Goal: Task Accomplishment & Management: Use online tool/utility

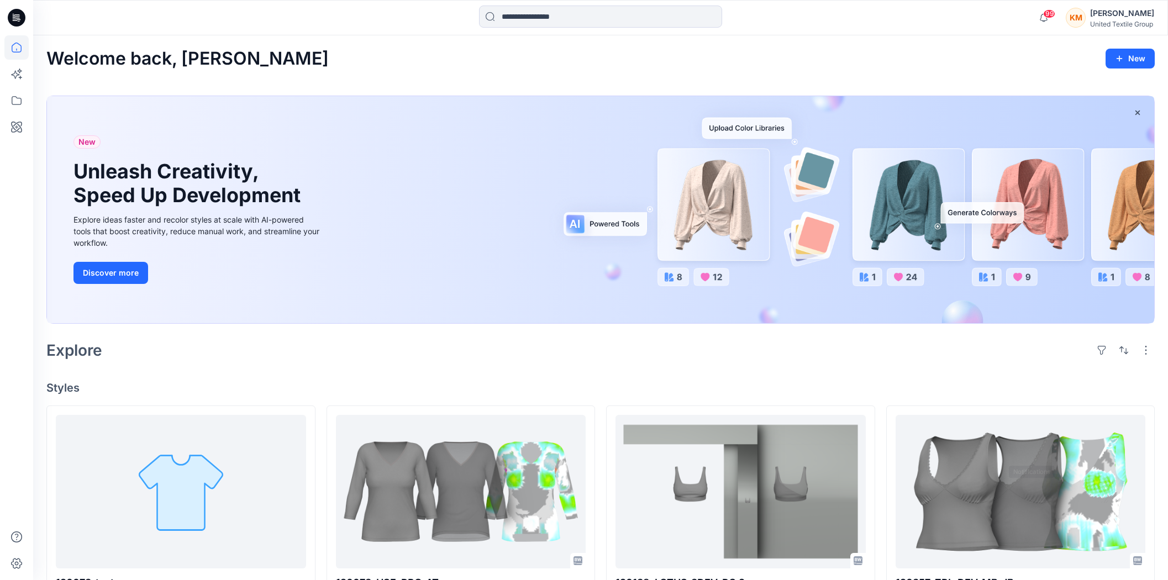
scroll to position [429, 0]
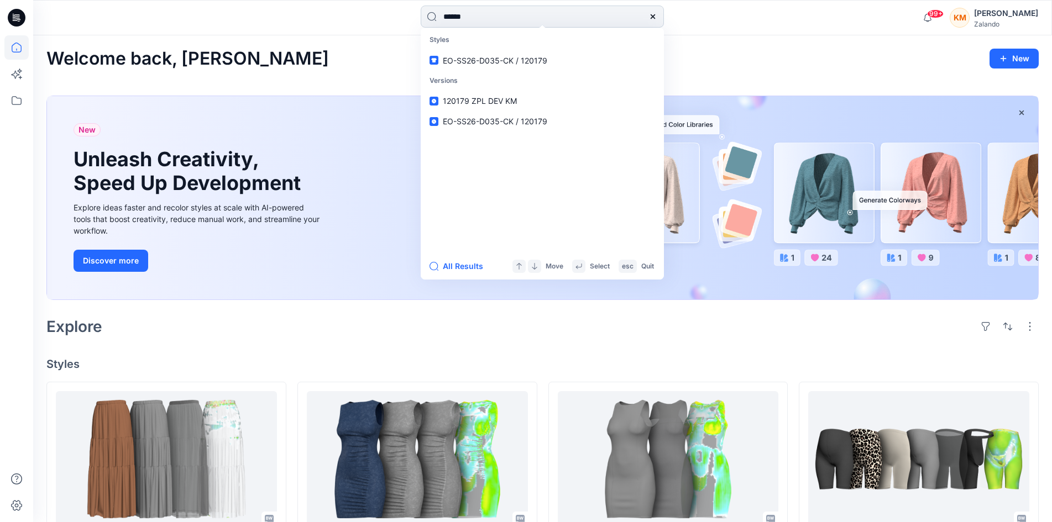
type input "******"
click at [496, 57] on span "EO-SS26-D034-CK /" at bounding box center [481, 60] width 76 height 9
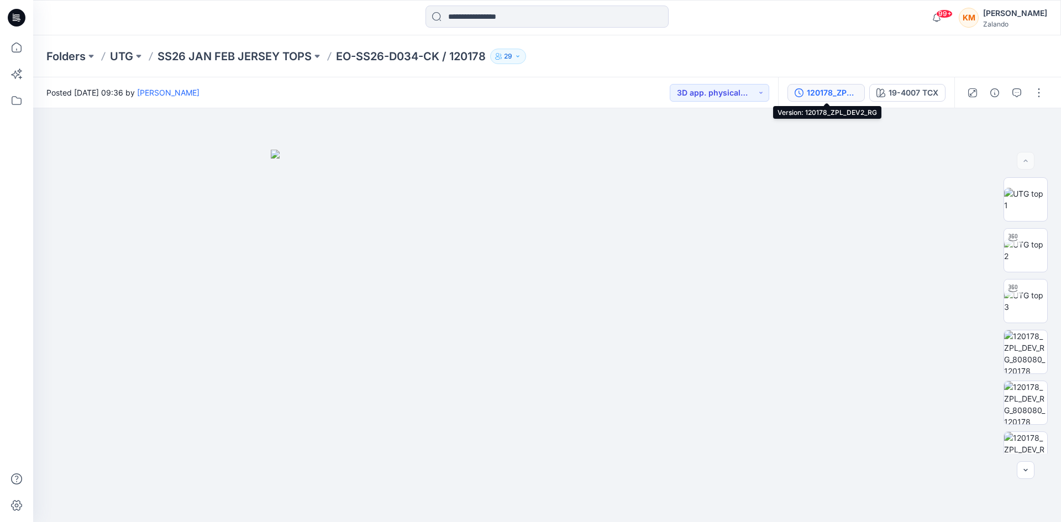
click at [832, 92] on div "120178_ZPL_DEV2_RG" at bounding box center [832, 93] width 51 height 12
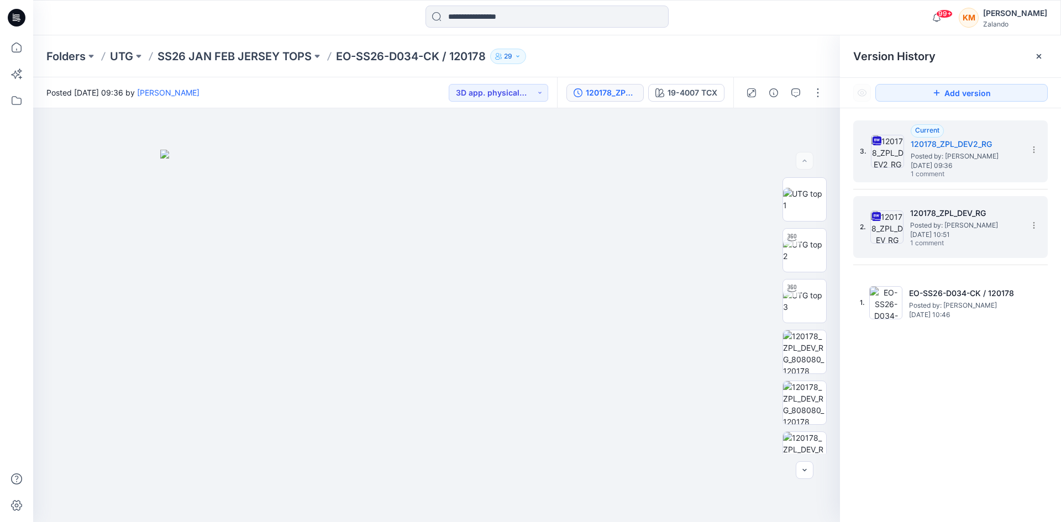
click at [931, 231] on span "[DATE] 10:51" at bounding box center [965, 235] width 111 height 8
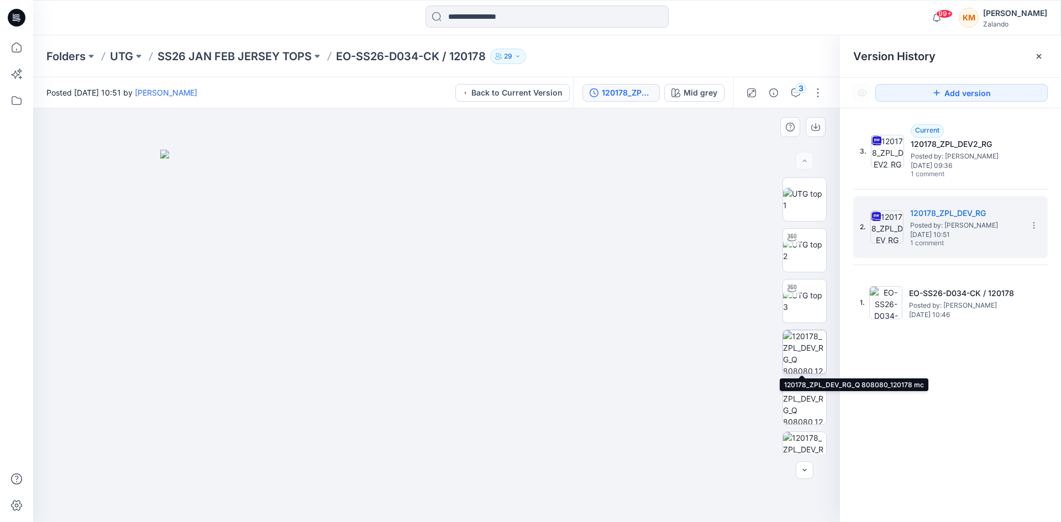
click at [801, 356] on img at bounding box center [804, 351] width 43 height 43
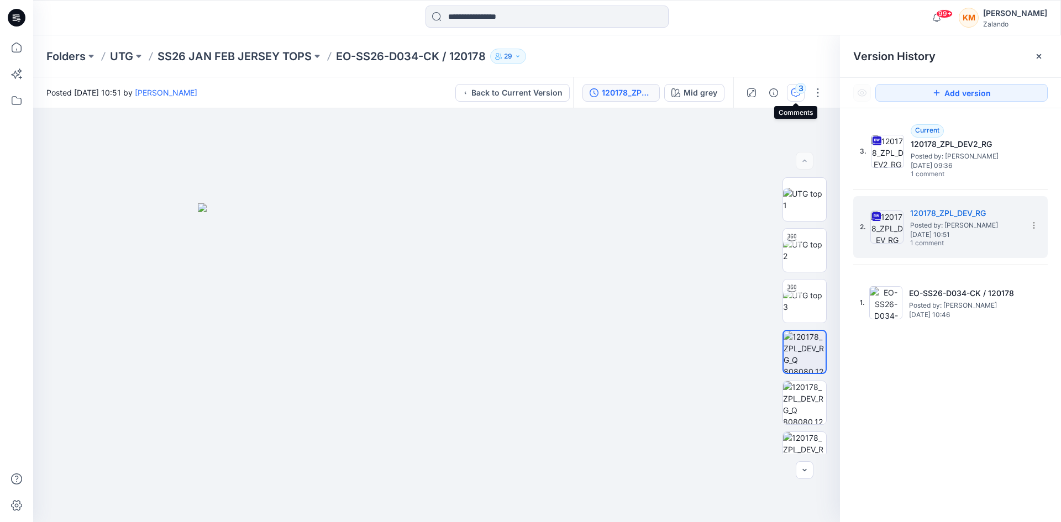
click at [795, 90] on icon "button" at bounding box center [795, 92] width 9 height 9
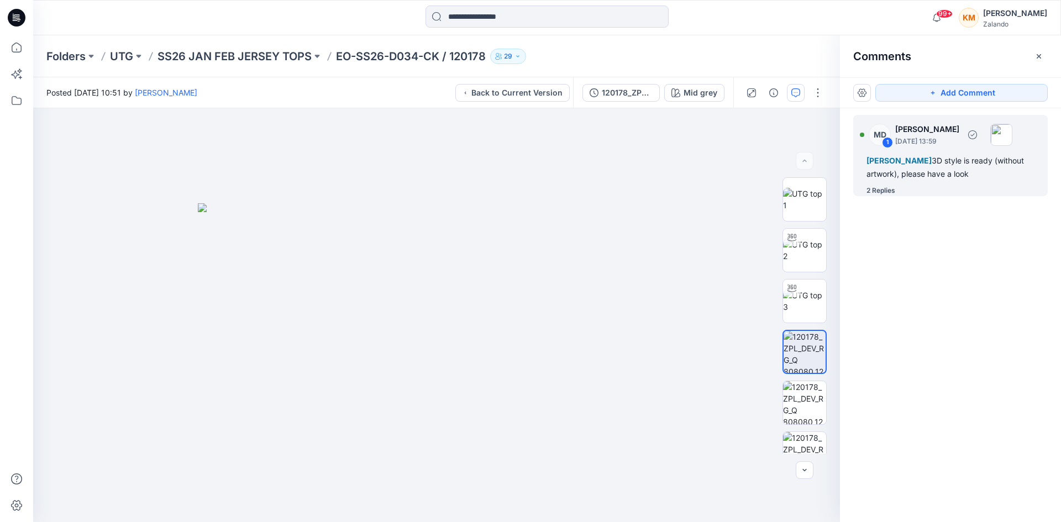
click at [921, 169] on div "[PERSON_NAME] 3D style is ready (without artwork), please have a look" at bounding box center [950, 167] width 168 height 27
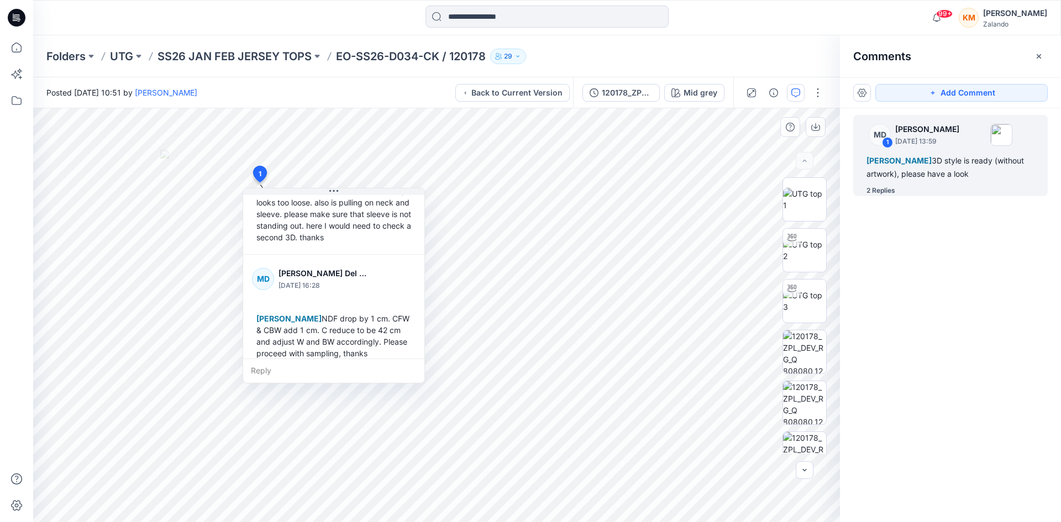
scroll to position [193, 0]
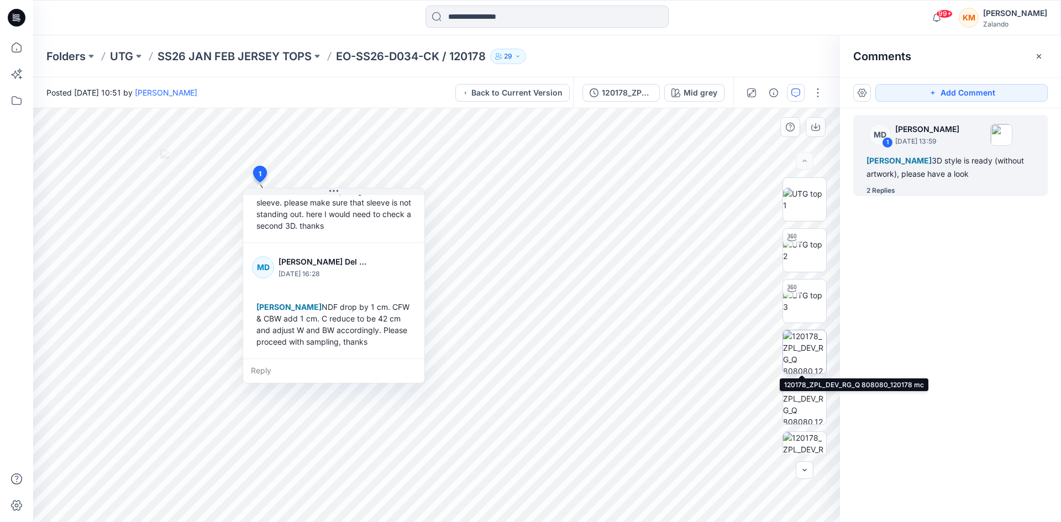
click at [800, 355] on img at bounding box center [804, 351] width 43 height 43
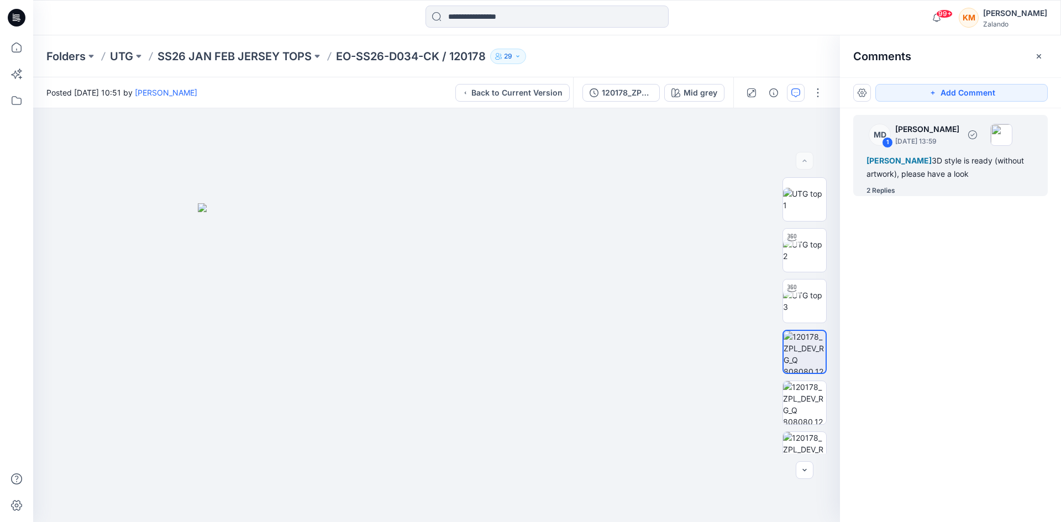
click at [945, 169] on div "[PERSON_NAME] 3D style is ready (without artwork), please have a look" at bounding box center [950, 167] width 168 height 27
click at [917, 175] on div "[PERSON_NAME] 3D style is ready (without artwork), please have a look" at bounding box center [950, 167] width 168 height 27
click at [877, 189] on div "2 Replies" at bounding box center [880, 190] width 29 height 11
click at [795, 89] on icon "button" at bounding box center [795, 92] width 9 height 9
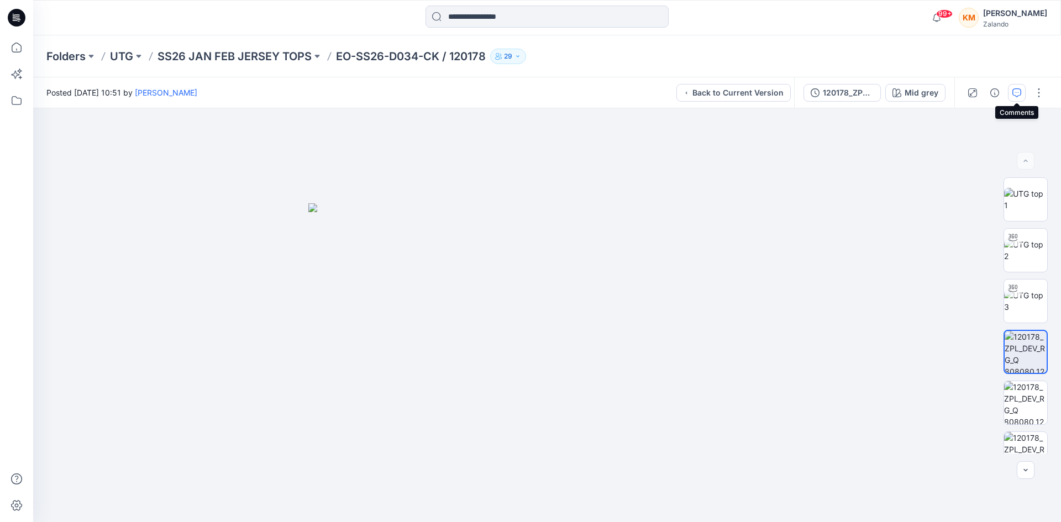
click at [1013, 93] on icon "button" at bounding box center [1016, 92] width 9 height 9
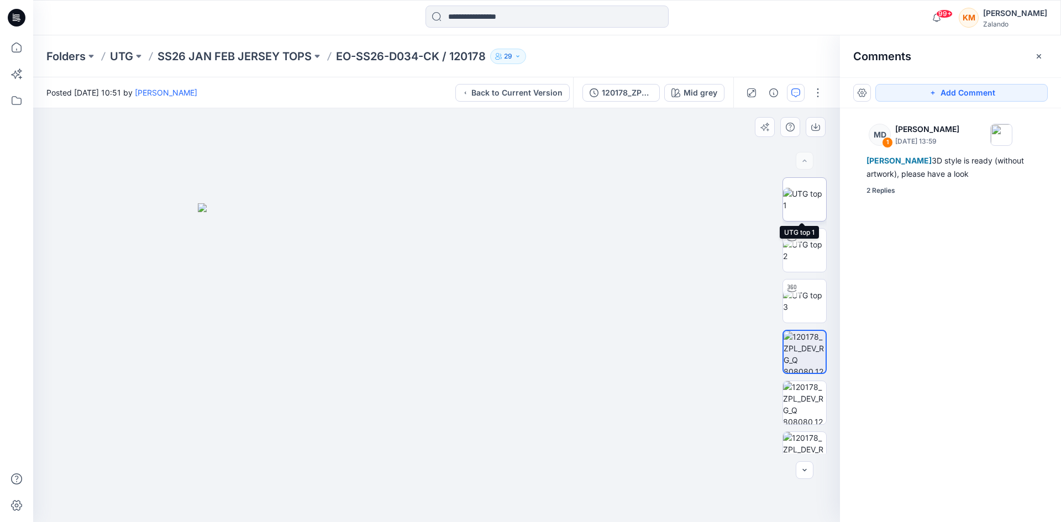
click at [799, 197] on img at bounding box center [804, 199] width 43 height 23
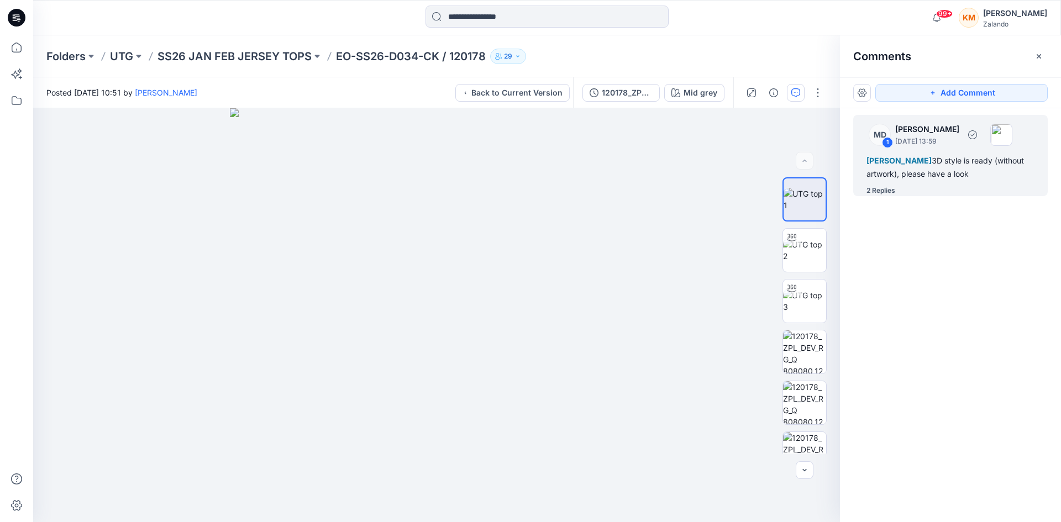
drag, startPoint x: 921, startPoint y: 177, endPoint x: 912, endPoint y: 176, distance: 8.9
click at [921, 177] on div "[PERSON_NAME] 3D style is ready (without artwork), please have a look" at bounding box center [950, 167] width 168 height 27
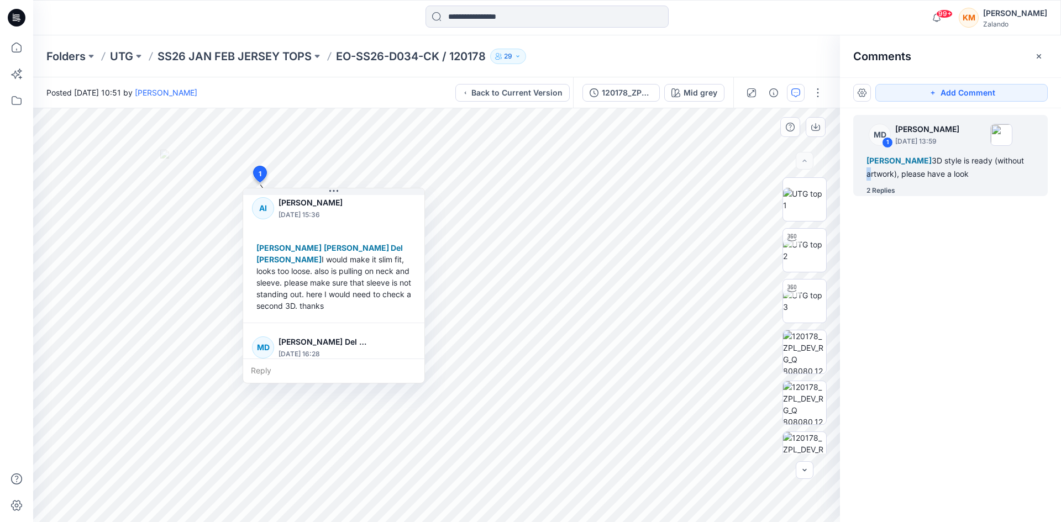
scroll to position [111, 0]
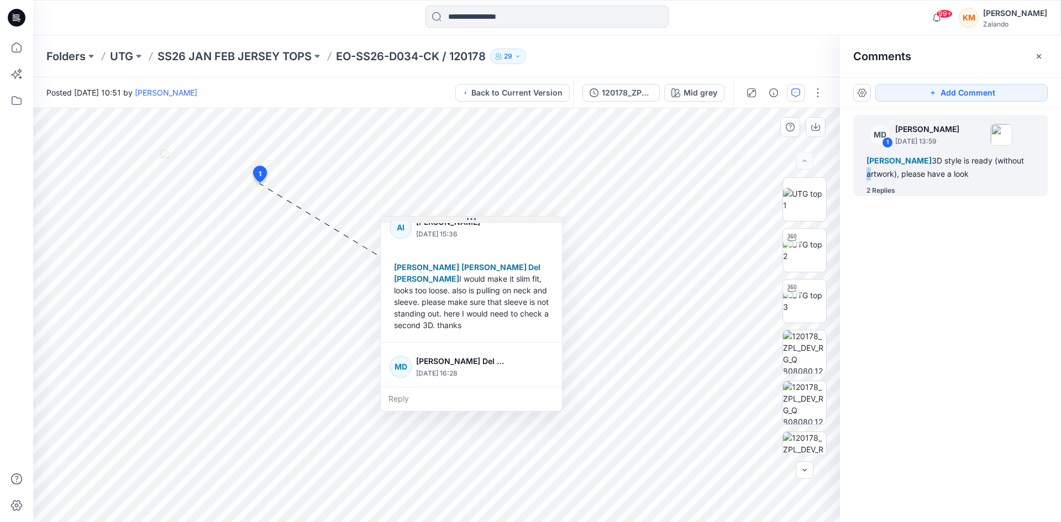
drag, startPoint x: 338, startPoint y: 192, endPoint x: 475, endPoint y: 220, distance: 140.4
click at [475, 220] on icon at bounding box center [471, 219] width 9 height 9
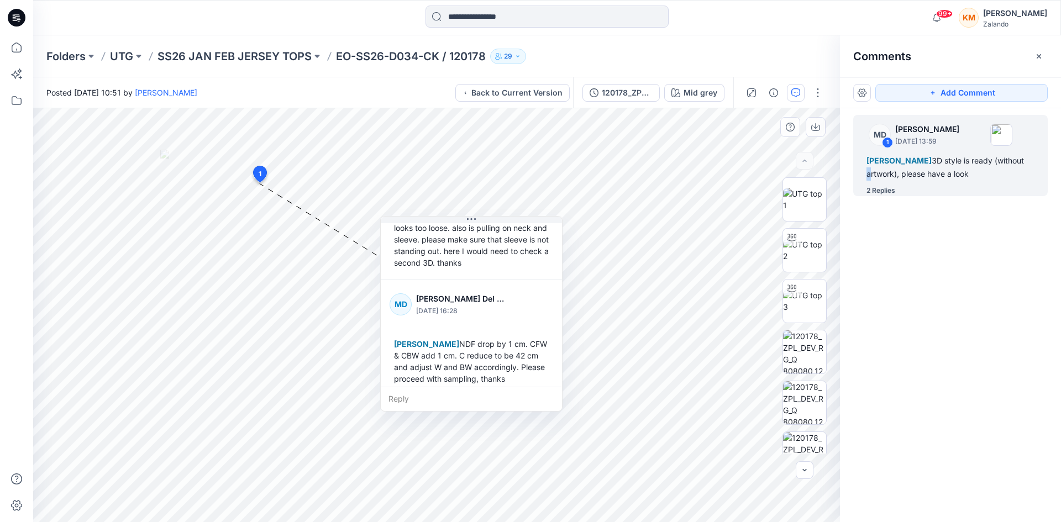
scroll to position [176, 0]
click at [635, 95] on div "120178_ZPL_DEV_RG" at bounding box center [627, 93] width 51 height 12
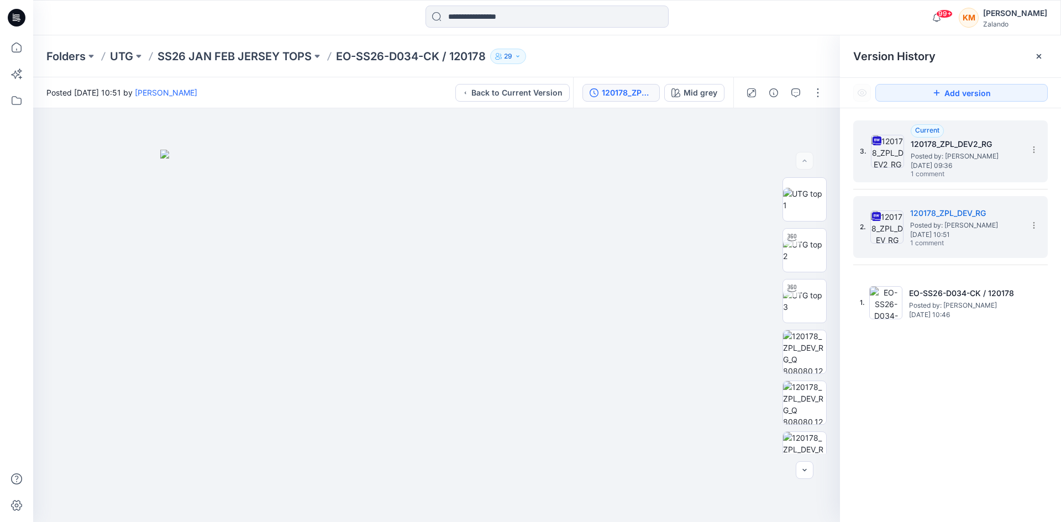
click at [928, 157] on span "Posted by: [PERSON_NAME]" at bounding box center [966, 156] width 111 height 11
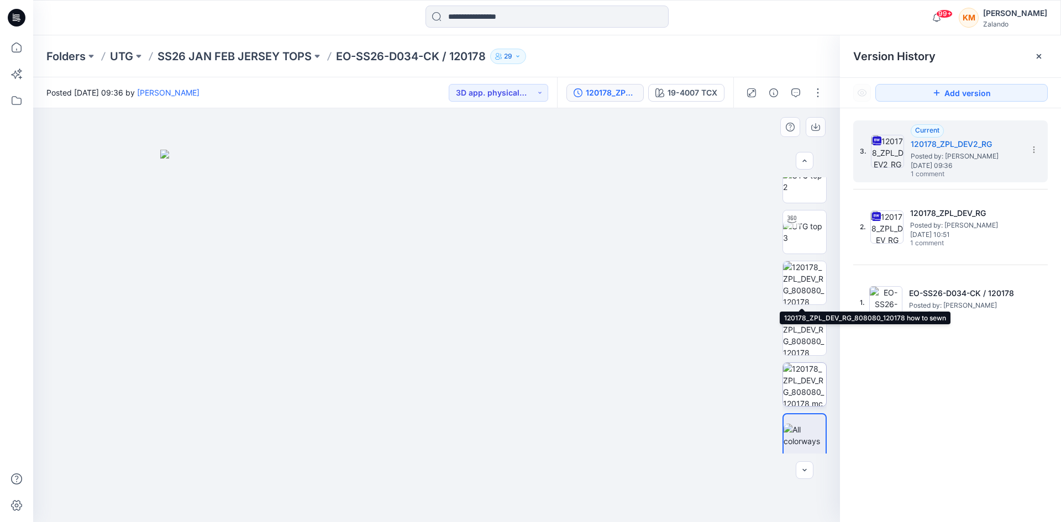
scroll to position [73, 0]
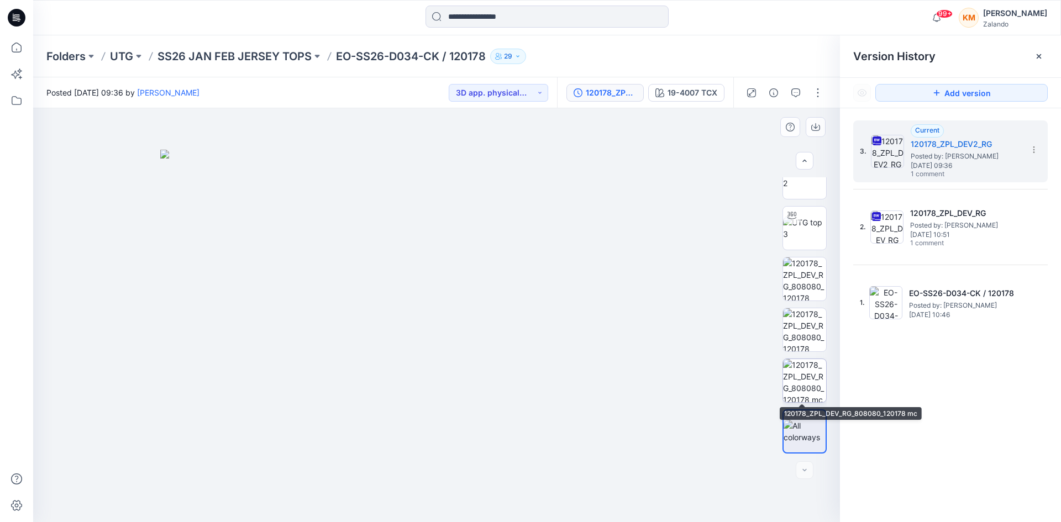
click at [801, 380] on img at bounding box center [804, 380] width 43 height 43
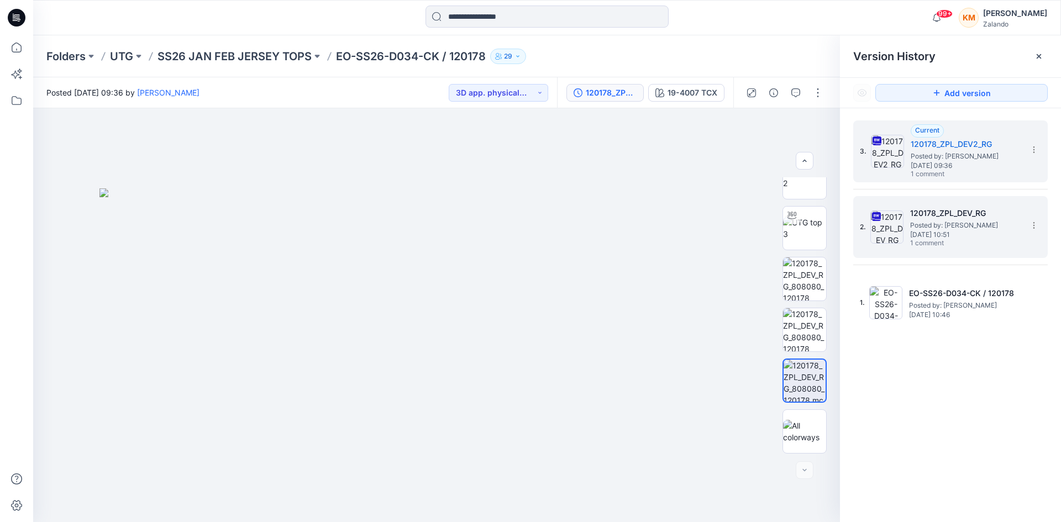
click at [927, 226] on span "Posted by: [PERSON_NAME]" at bounding box center [965, 225] width 111 height 11
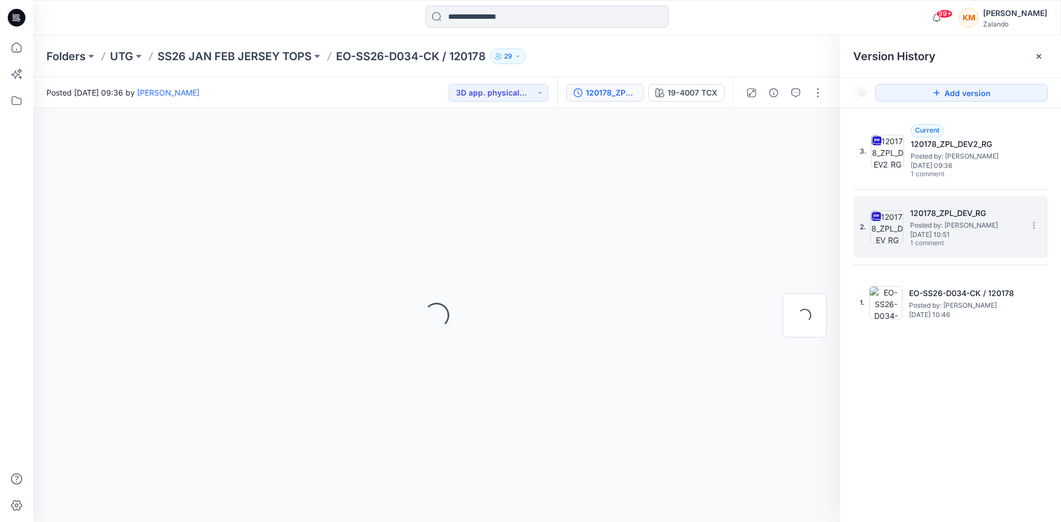
scroll to position [0, 0]
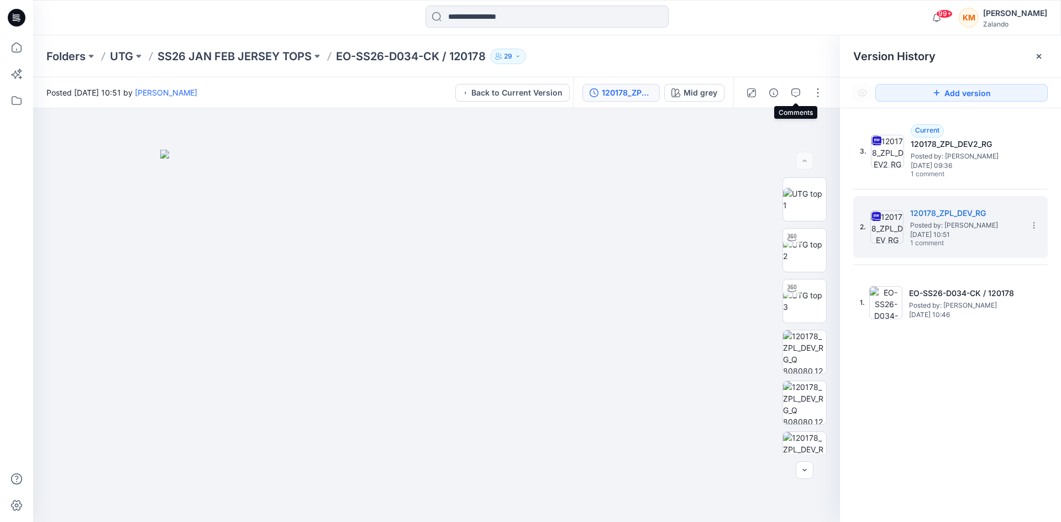
drag, startPoint x: 795, startPoint y: 90, endPoint x: 786, endPoint y: 96, distance: 11.2
click at [796, 91] on icon "button" at bounding box center [795, 92] width 9 height 9
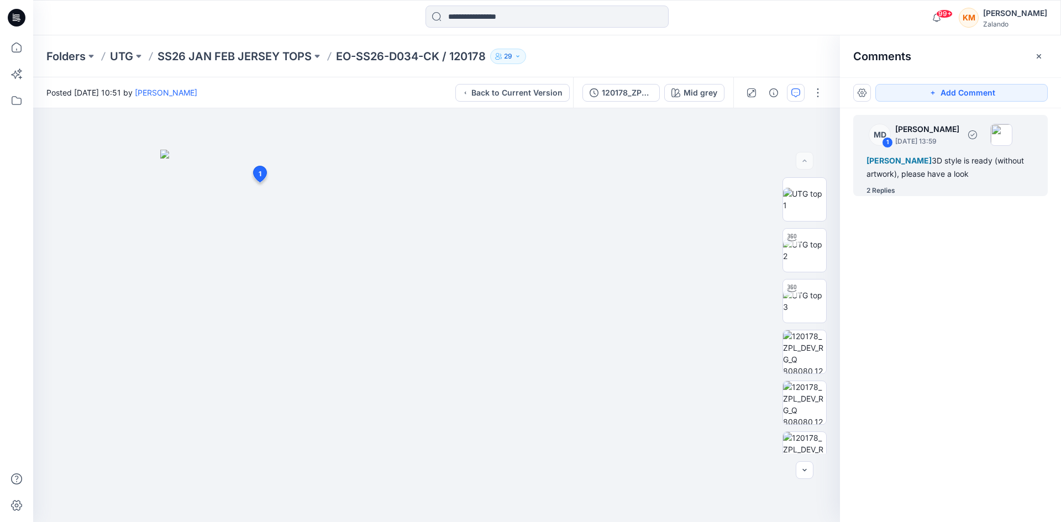
click at [934, 166] on div "[PERSON_NAME] 3D style is ready (without artwork), please have a look" at bounding box center [950, 167] width 168 height 27
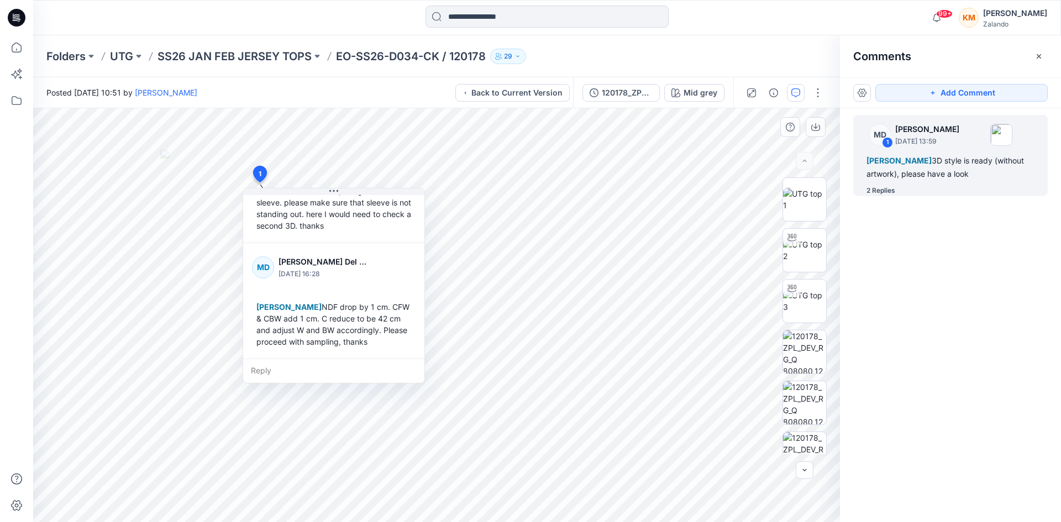
scroll to position [193, 0]
click at [648, 96] on div "120178_ZPL_DEV_RG" at bounding box center [627, 93] width 51 height 12
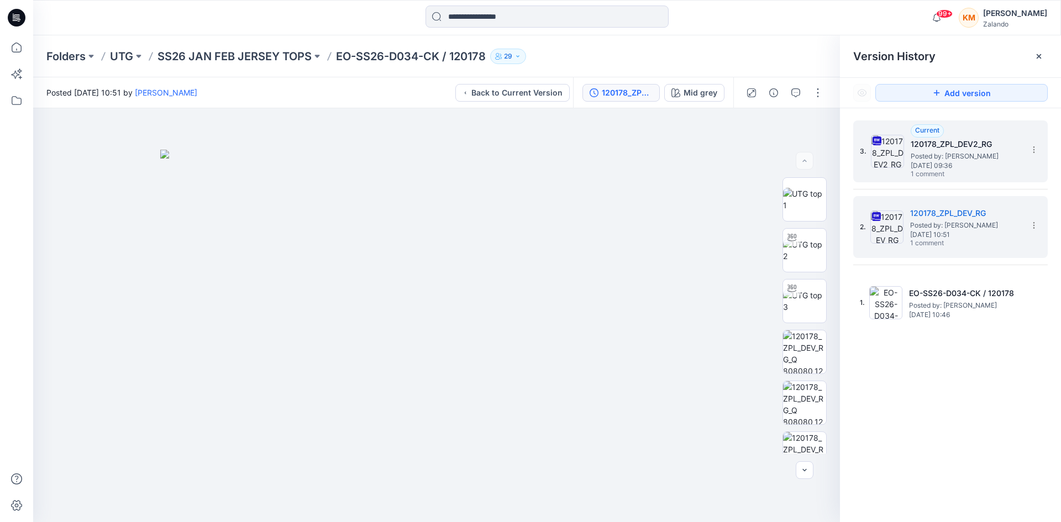
click at [932, 157] on span "Posted by: [PERSON_NAME]" at bounding box center [966, 156] width 111 height 11
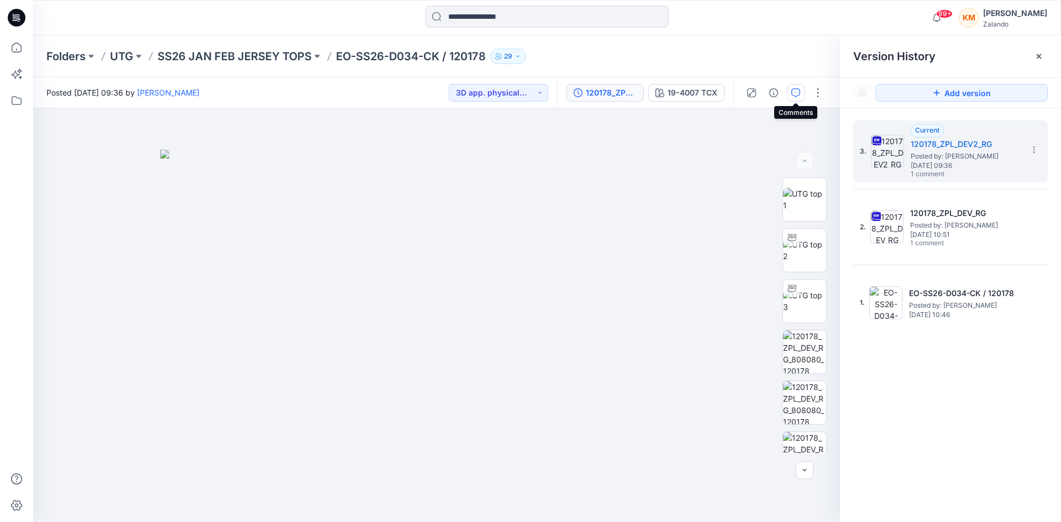
click at [798, 92] on icon "button" at bounding box center [795, 92] width 9 height 9
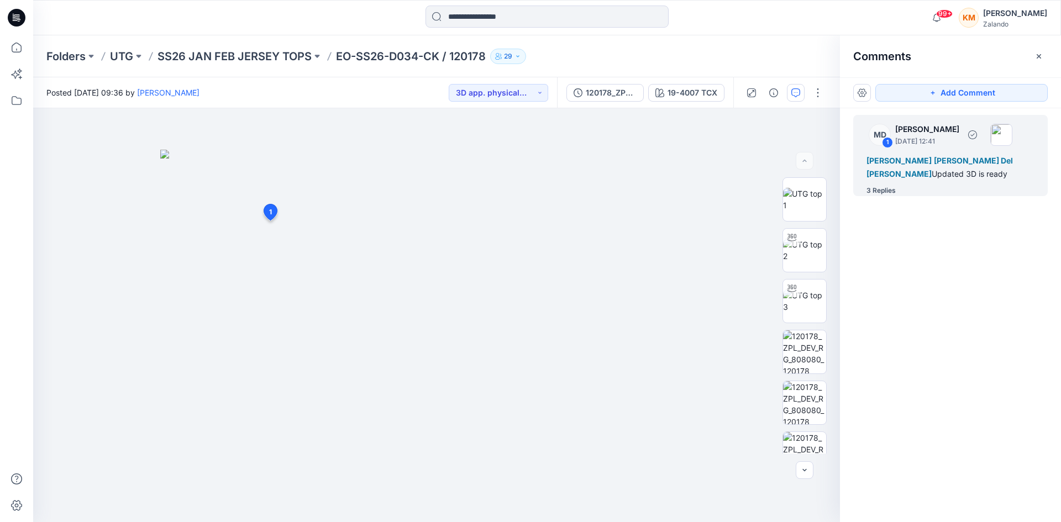
click at [907, 167] on div "Alexandre [PERSON_NAME] [PERSON_NAME] Del [PERSON_NAME] Updated 3D is ready" at bounding box center [950, 167] width 168 height 27
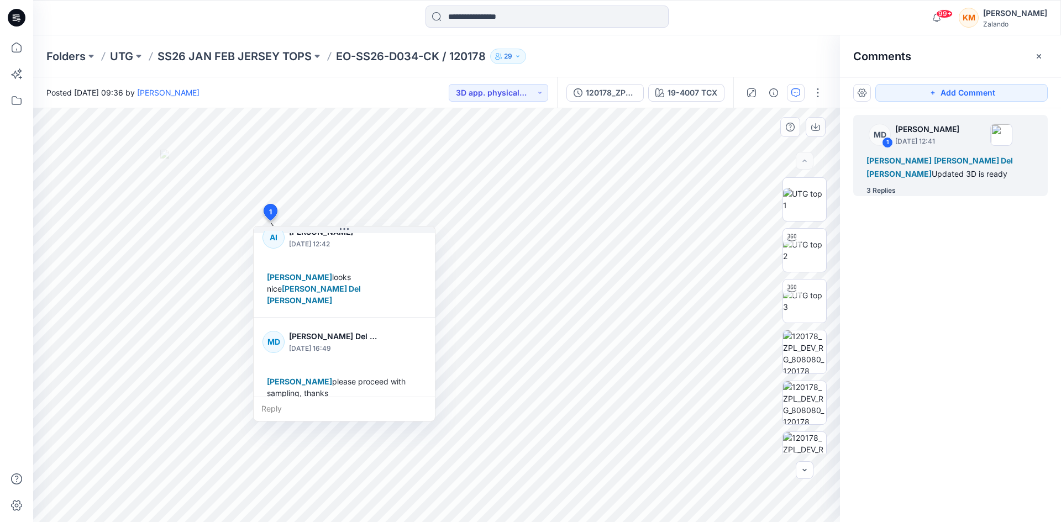
scroll to position [55, 0]
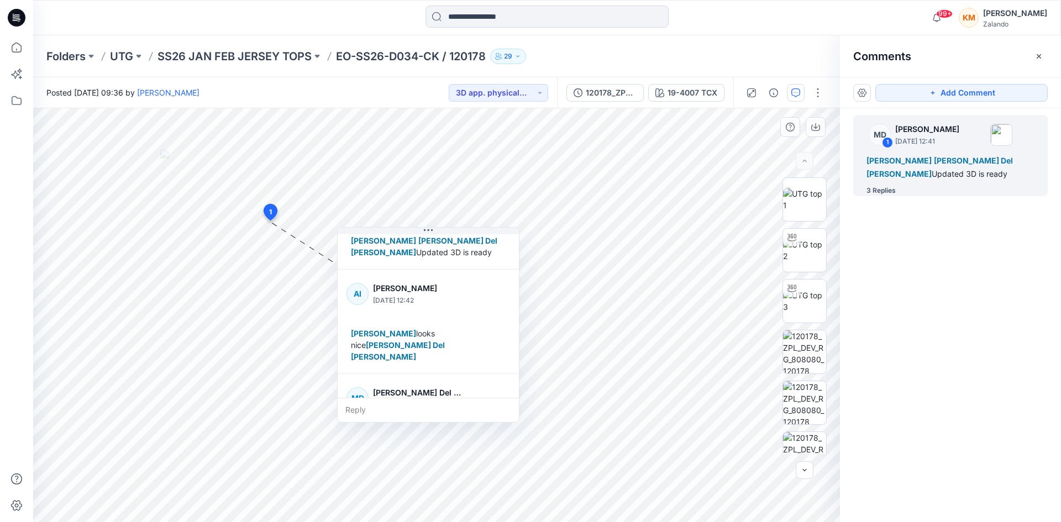
drag, startPoint x: 381, startPoint y: 238, endPoint x: 444, endPoint y: 291, distance: 82.7
click at [425, 231] on icon at bounding box center [425, 230] width 2 height 2
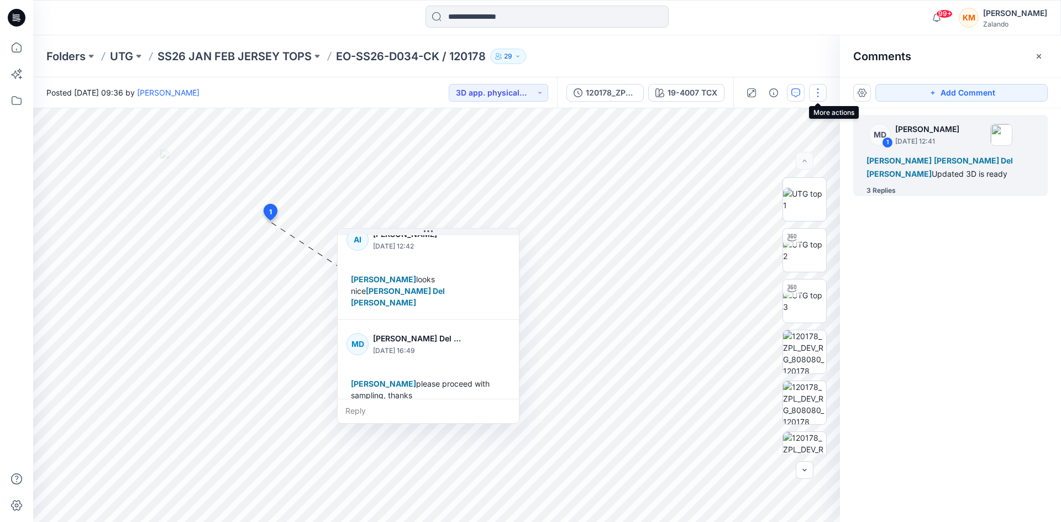
click at [819, 92] on button "button" at bounding box center [818, 93] width 18 height 18
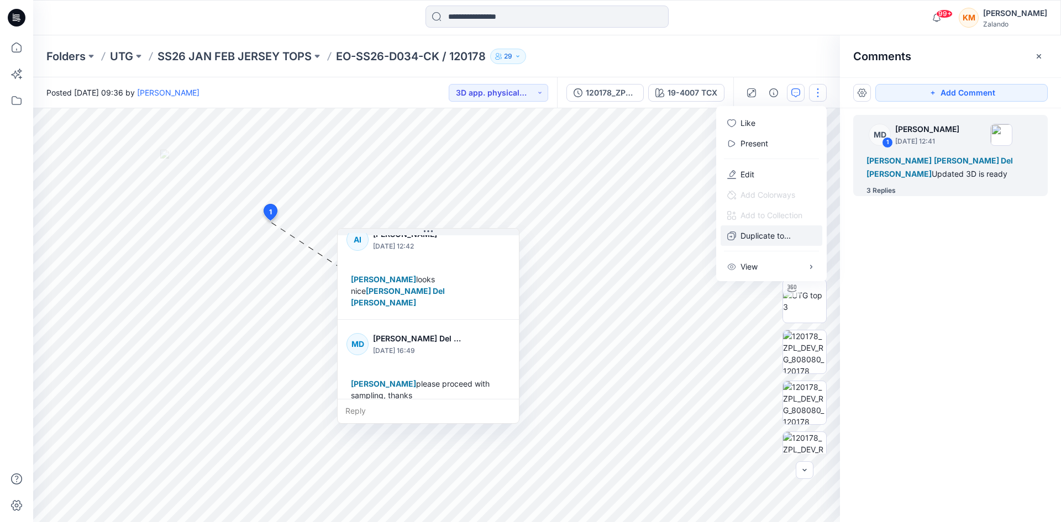
click at [769, 238] on p "Duplicate to..." at bounding box center [765, 236] width 50 height 12
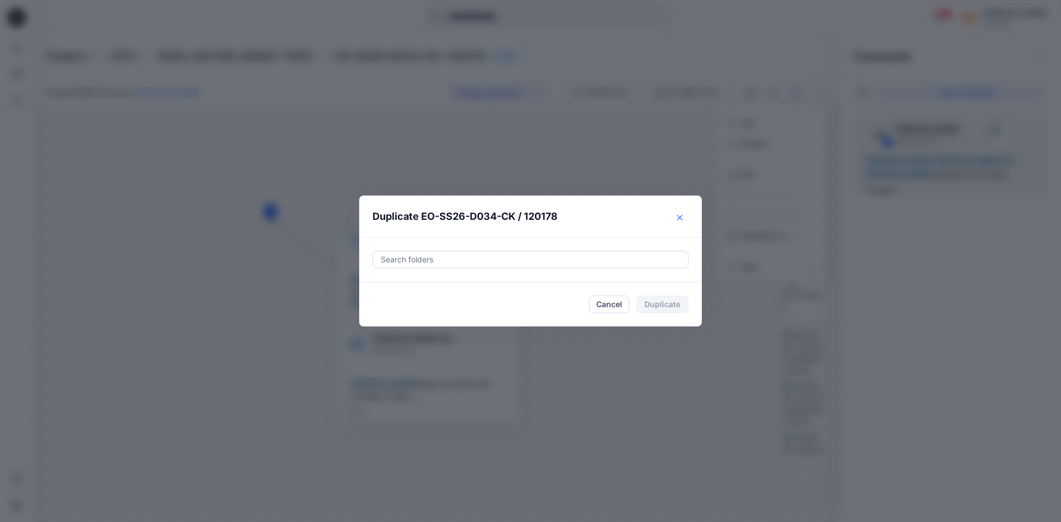
click at [679, 217] on icon "Close" at bounding box center [680, 217] width 6 height 6
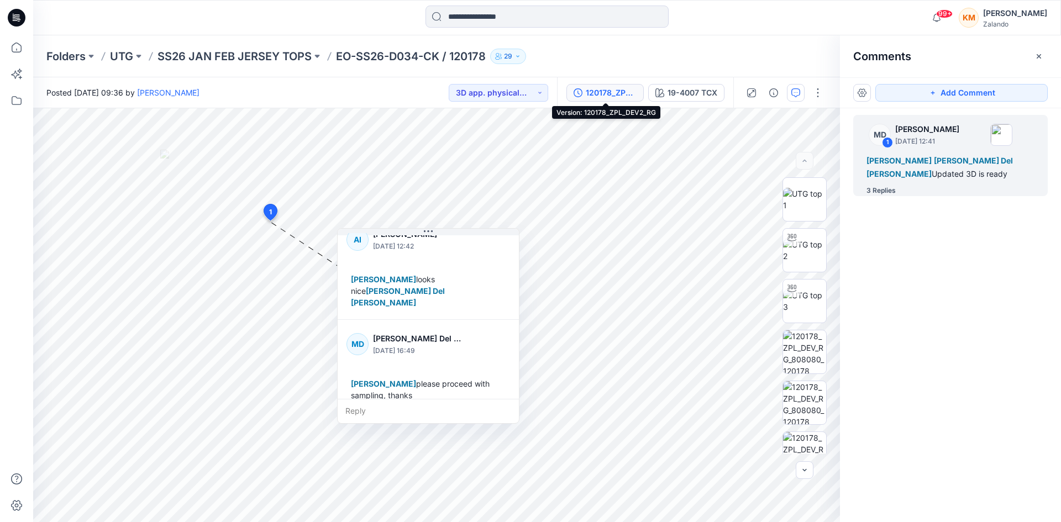
click at [604, 93] on div "120178_ZPL_DEV2_RG" at bounding box center [611, 93] width 51 height 12
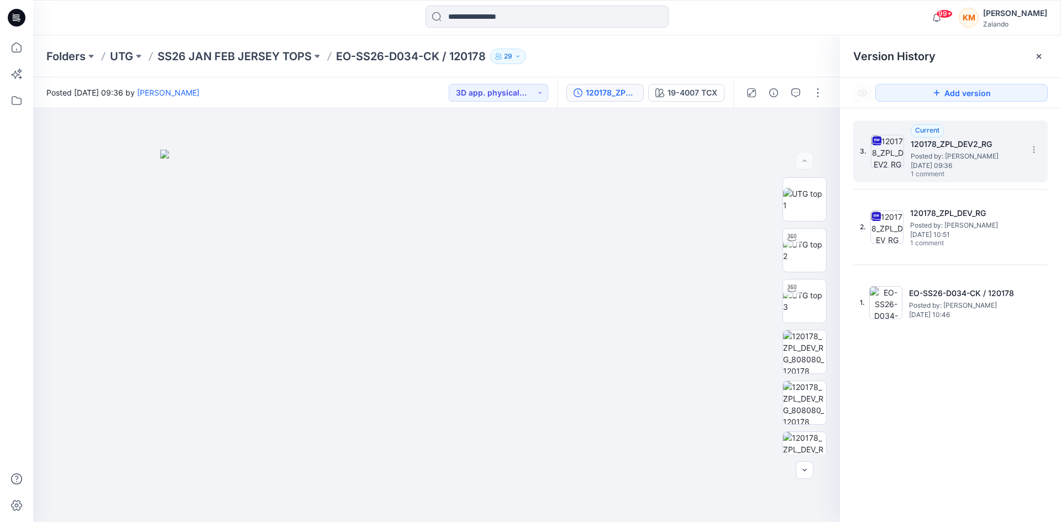
click at [950, 153] on span "Posted by: [PERSON_NAME]" at bounding box center [966, 156] width 111 height 11
click at [685, 190] on img at bounding box center [436, 336] width 553 height 373
click at [814, 88] on button "button" at bounding box center [818, 93] width 18 height 18
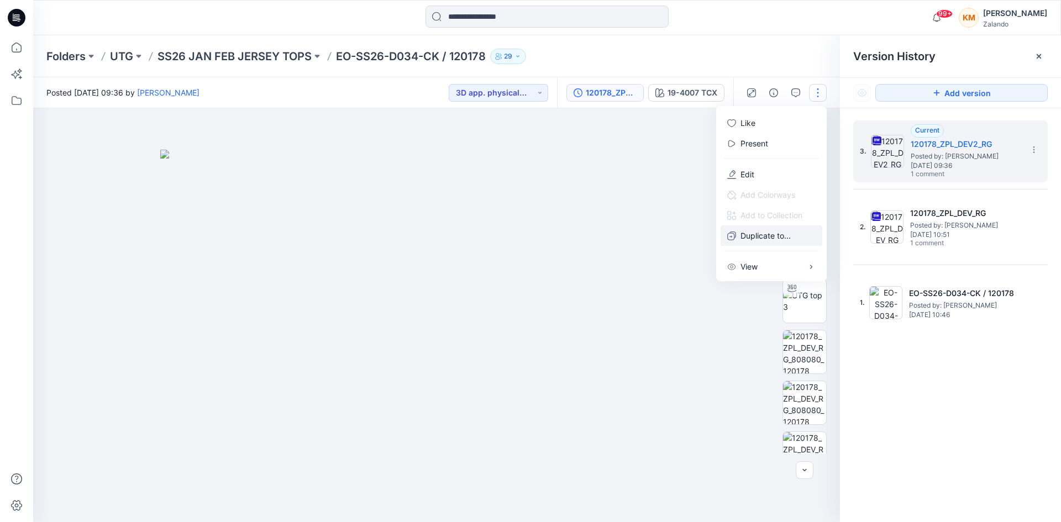
click at [748, 238] on p "Duplicate to..." at bounding box center [765, 236] width 50 height 12
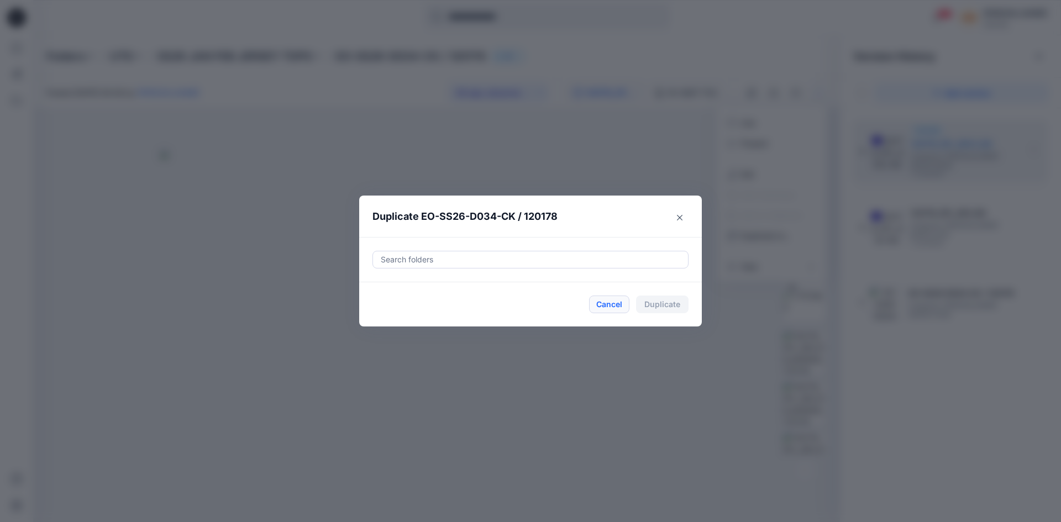
click at [608, 304] on button "Cancel" at bounding box center [609, 305] width 40 height 18
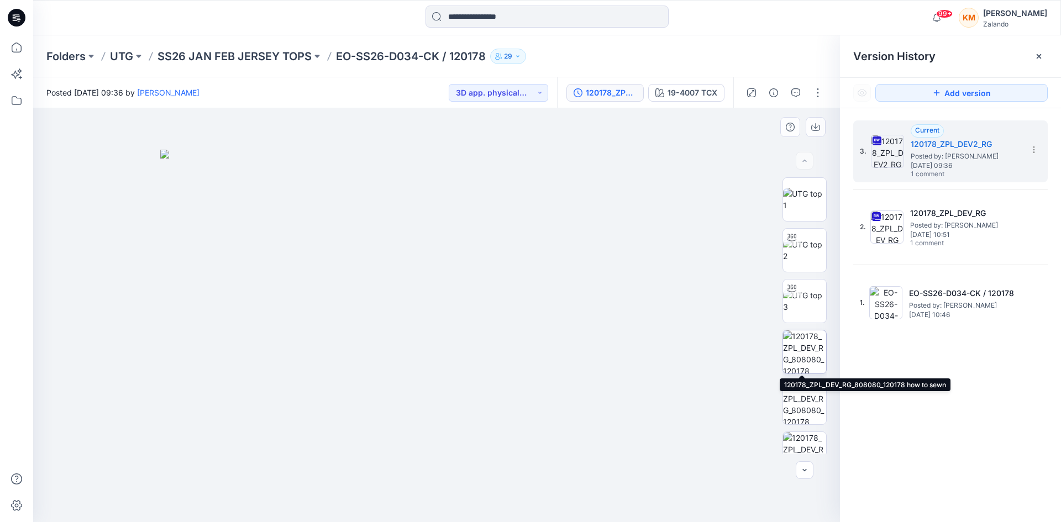
click at [799, 354] on img at bounding box center [804, 351] width 43 height 43
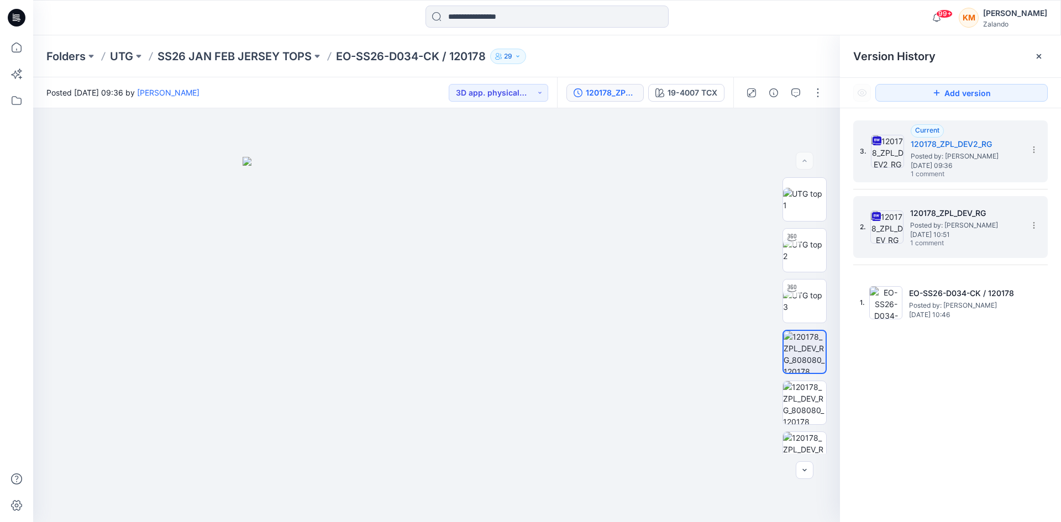
click at [905, 237] on div "2. 120178_ZPL_DEV_RG Posted by: [PERSON_NAME] [DATE] 10:51 1 comment" at bounding box center [943, 227] width 166 height 53
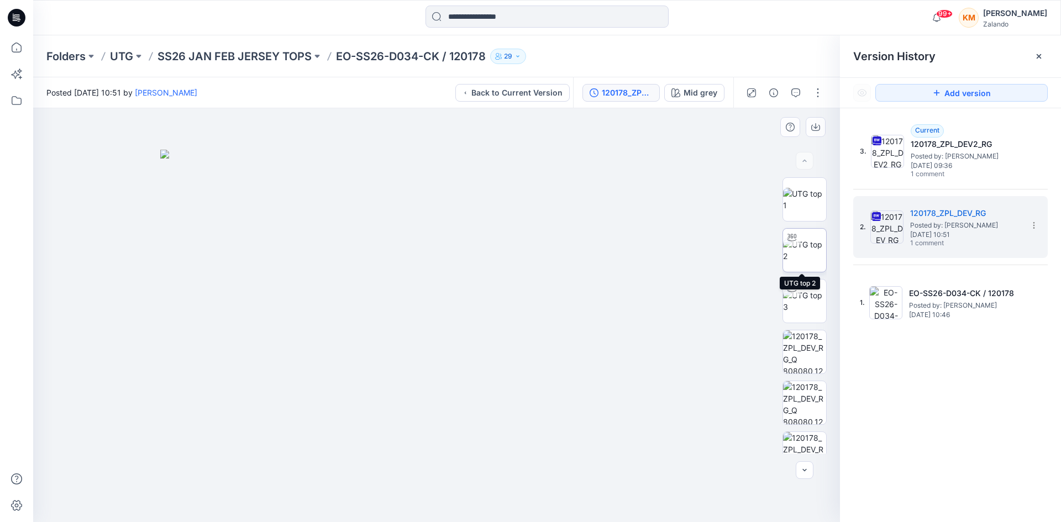
click at [803, 249] on img at bounding box center [804, 250] width 43 height 23
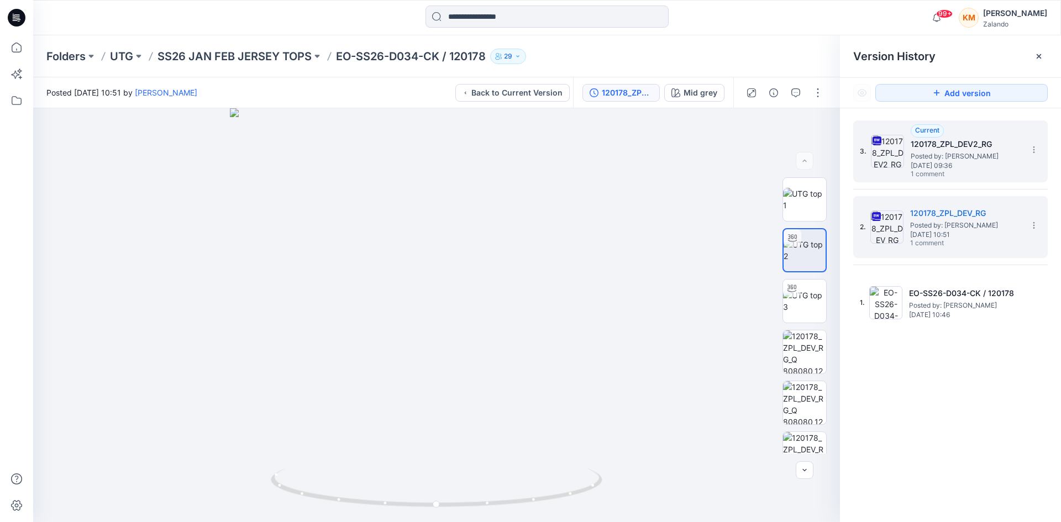
click at [922, 169] on span "[DATE] 09:36" at bounding box center [966, 166] width 111 height 8
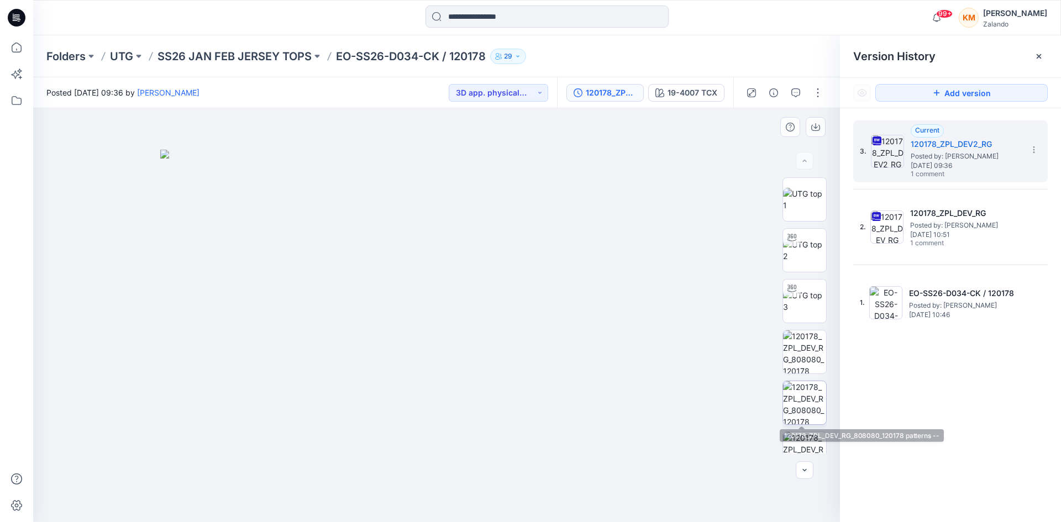
click at [794, 396] on img at bounding box center [804, 402] width 43 height 43
